Goal: Task Accomplishment & Management: Manage account settings

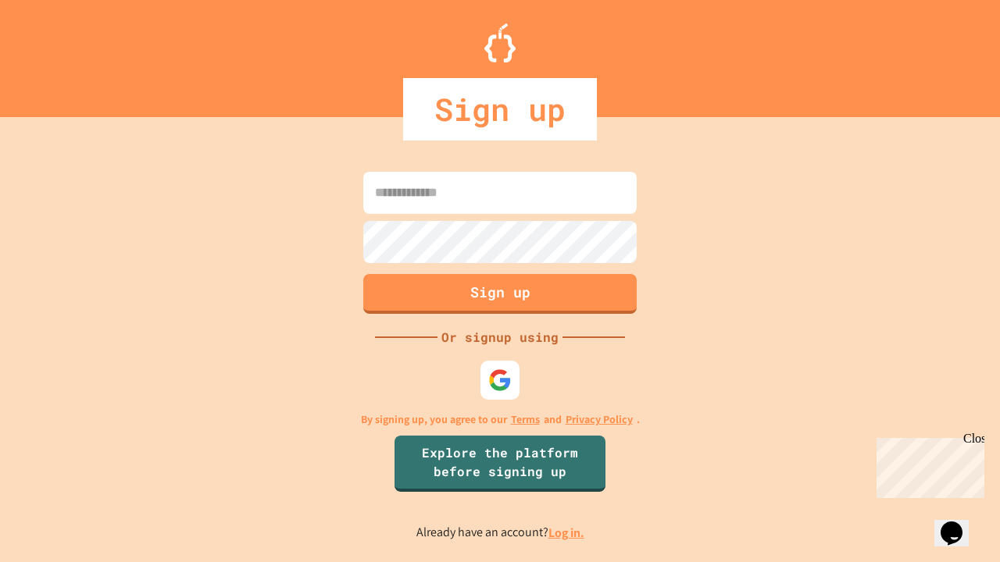
click at [567, 533] on link "Log in." at bounding box center [566, 533] width 36 height 16
